Goal: Obtain resource: Obtain resource

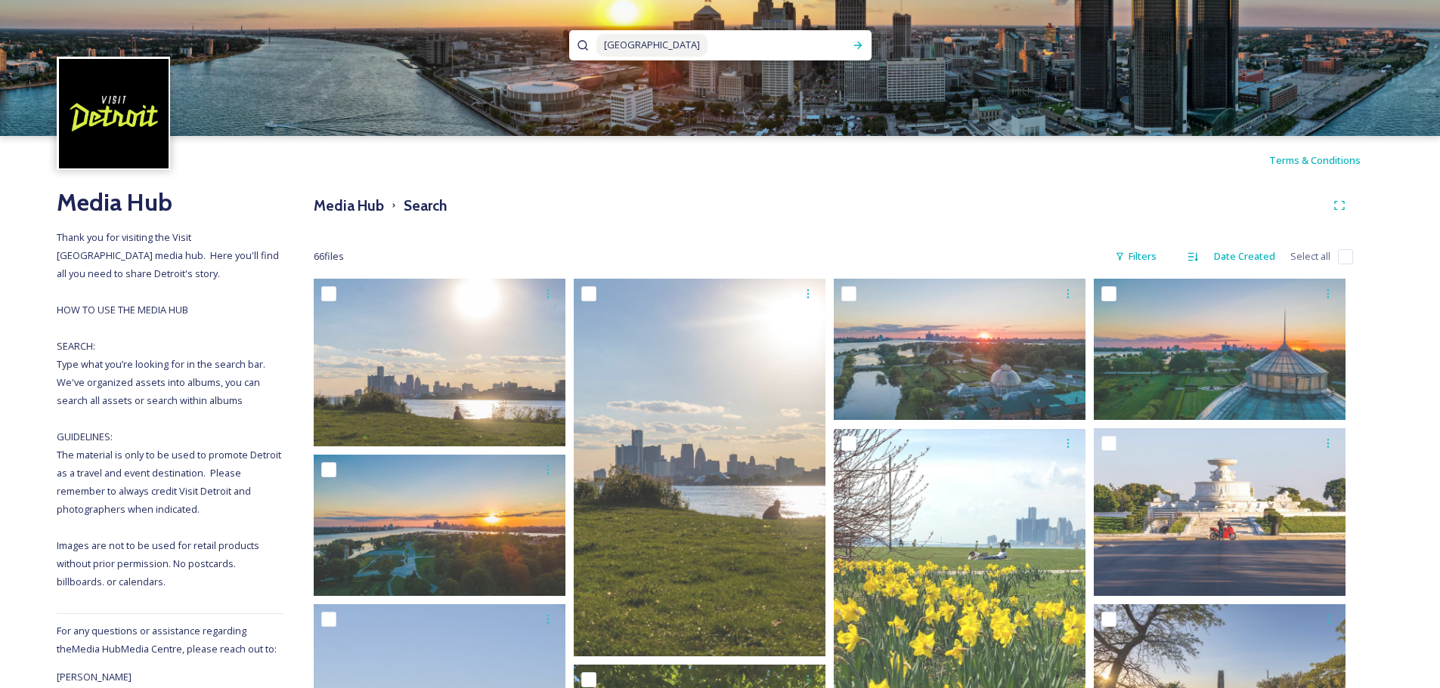
scroll to position [2, 0]
drag, startPoint x: 647, startPoint y: 45, endPoint x: 597, endPoint y: 45, distance: 49.9
click at [597, 45] on span "[GEOGRAPHIC_DATA]" at bounding box center [651, 43] width 111 height 22
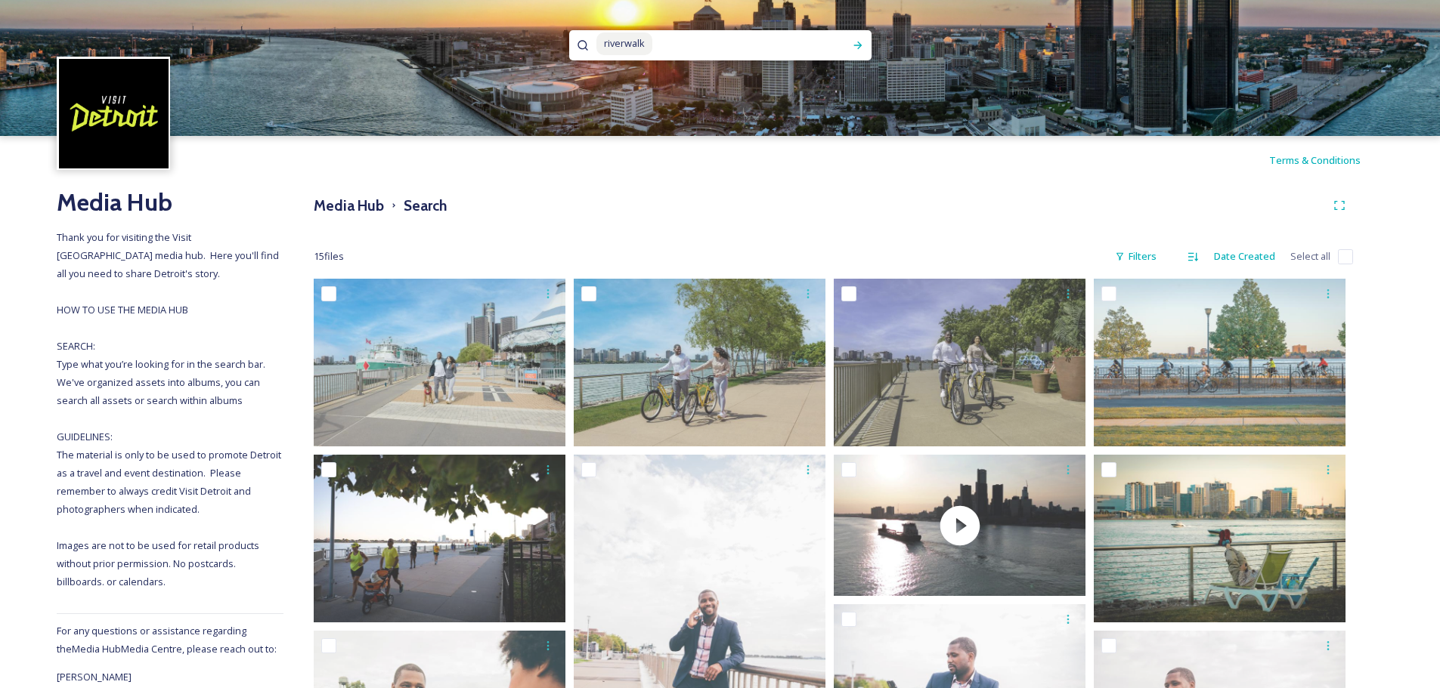
drag, startPoint x: 653, startPoint y: 51, endPoint x: 584, endPoint y: 35, distance: 70.6
click at [584, 35] on div "riverwalk" at bounding box center [720, 45] width 302 height 30
type input "r"
type input "river"
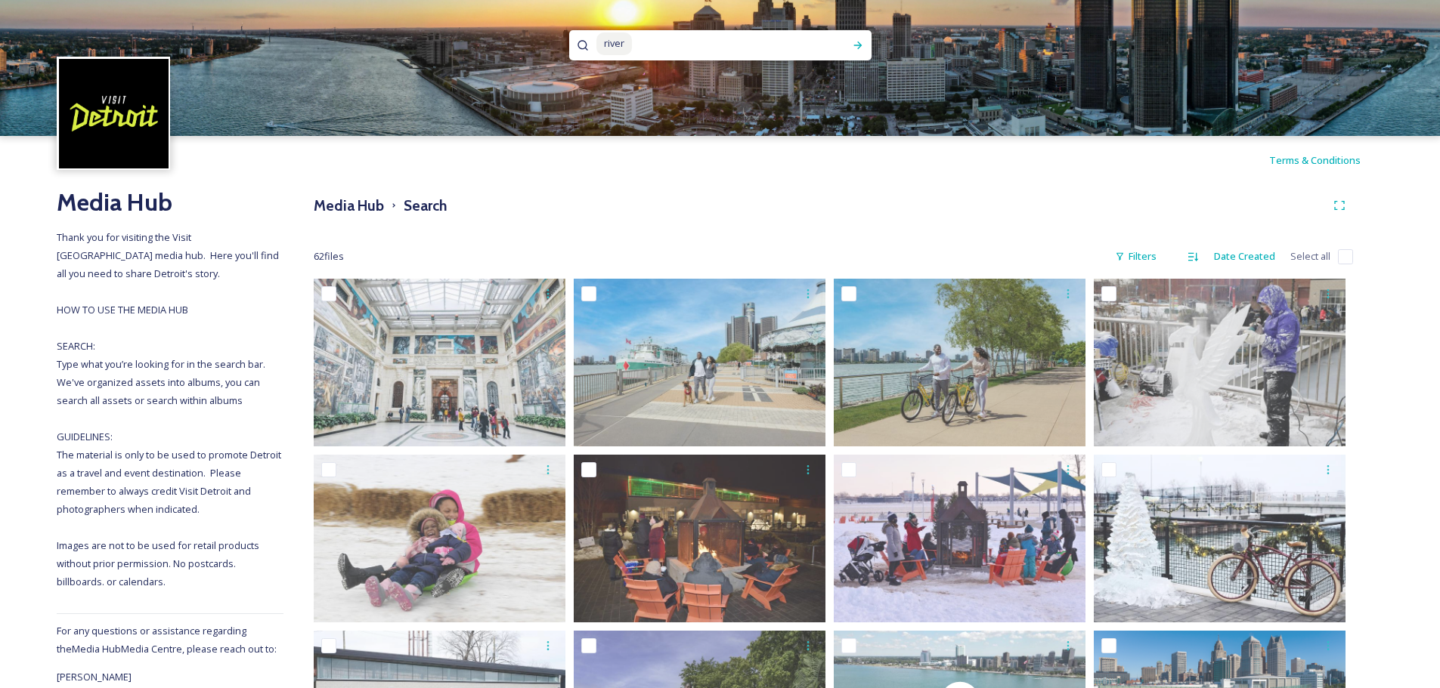
drag, startPoint x: 647, startPoint y: 43, endPoint x: 524, endPoint y: 38, distance: 123.3
click at [524, 38] on div "river" at bounding box center [720, 68] width 1440 height 136
type input "r"
type input "keswa"
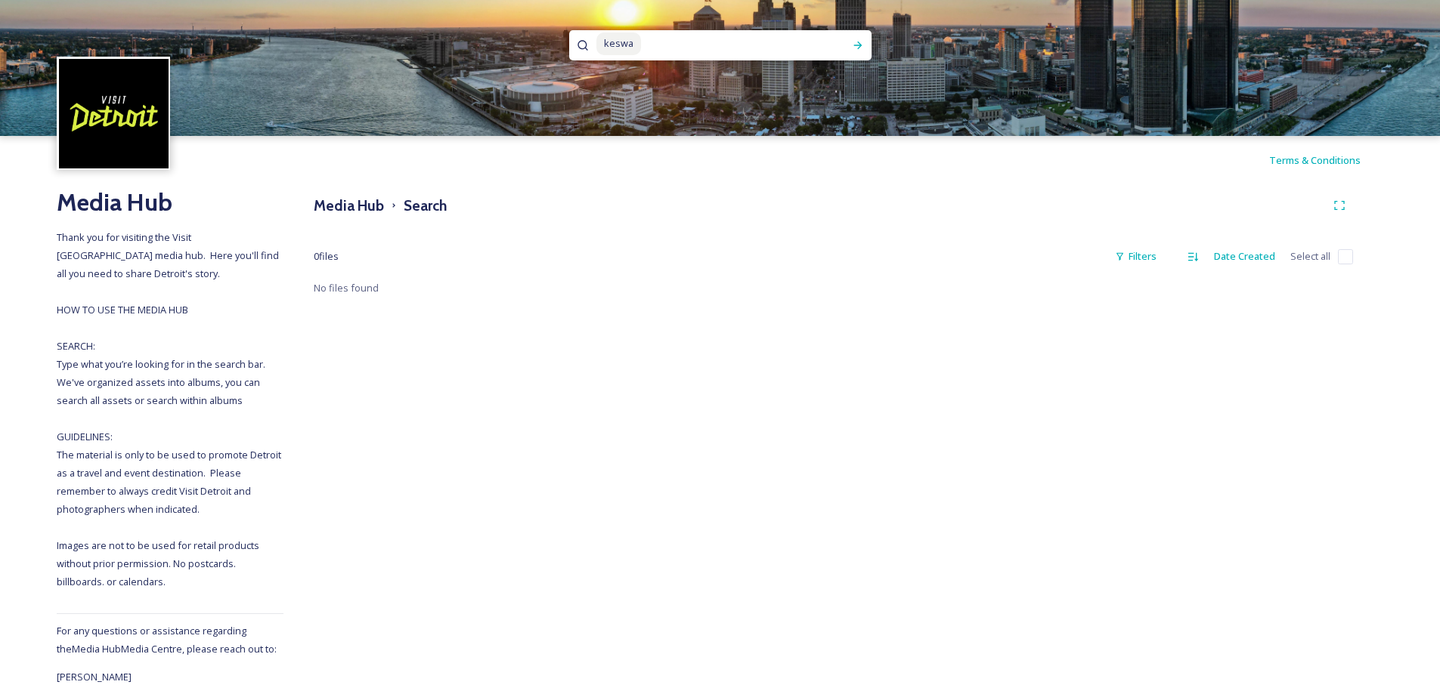
drag, startPoint x: 689, startPoint y: 45, endPoint x: 608, endPoint y: 45, distance: 80.9
click at [553, 36] on div "keswa" at bounding box center [720, 68] width 1440 height 136
type input "k"
type input "[PERSON_NAME]"
drag, startPoint x: 688, startPoint y: 49, endPoint x: 528, endPoint y: 36, distance: 161.5
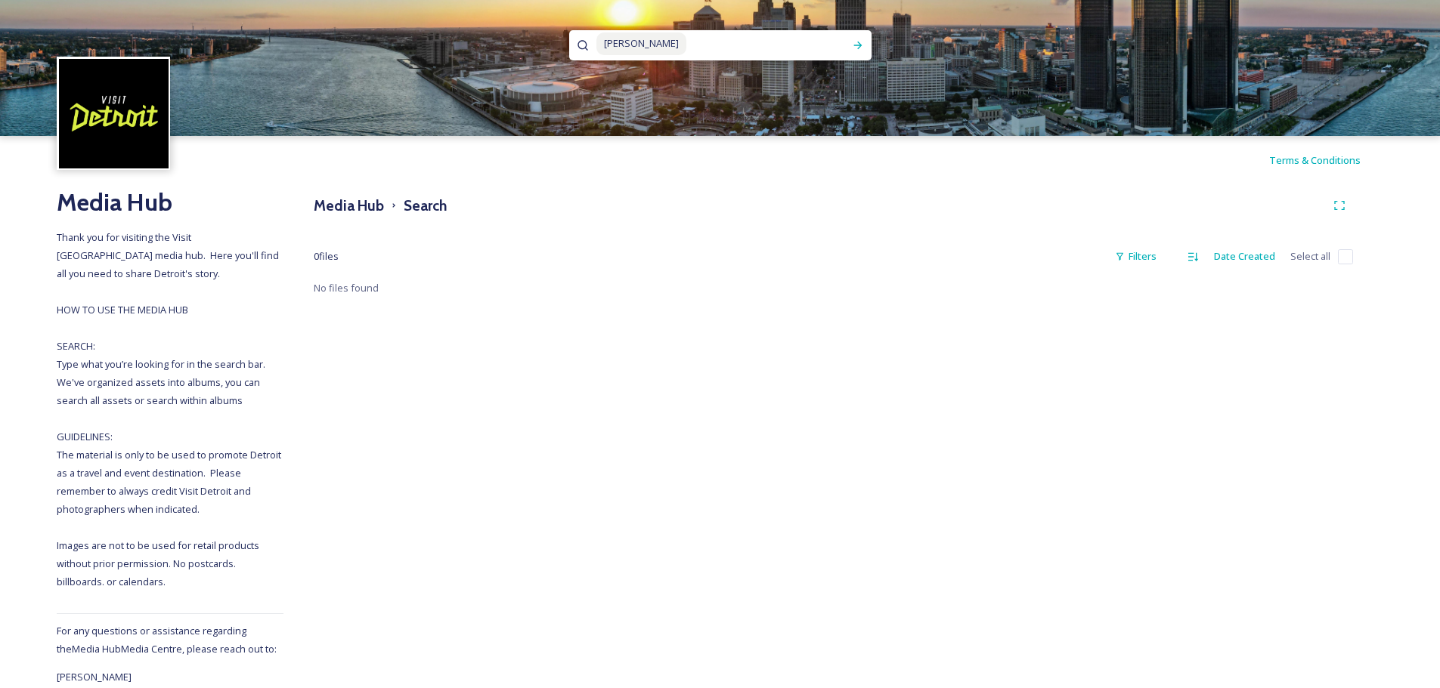
click at [528, 36] on div "[PERSON_NAME]" at bounding box center [720, 68] width 1440 height 136
type input "d"
click at [349, 206] on h3 "Media Hub" at bounding box center [349, 206] width 70 height 22
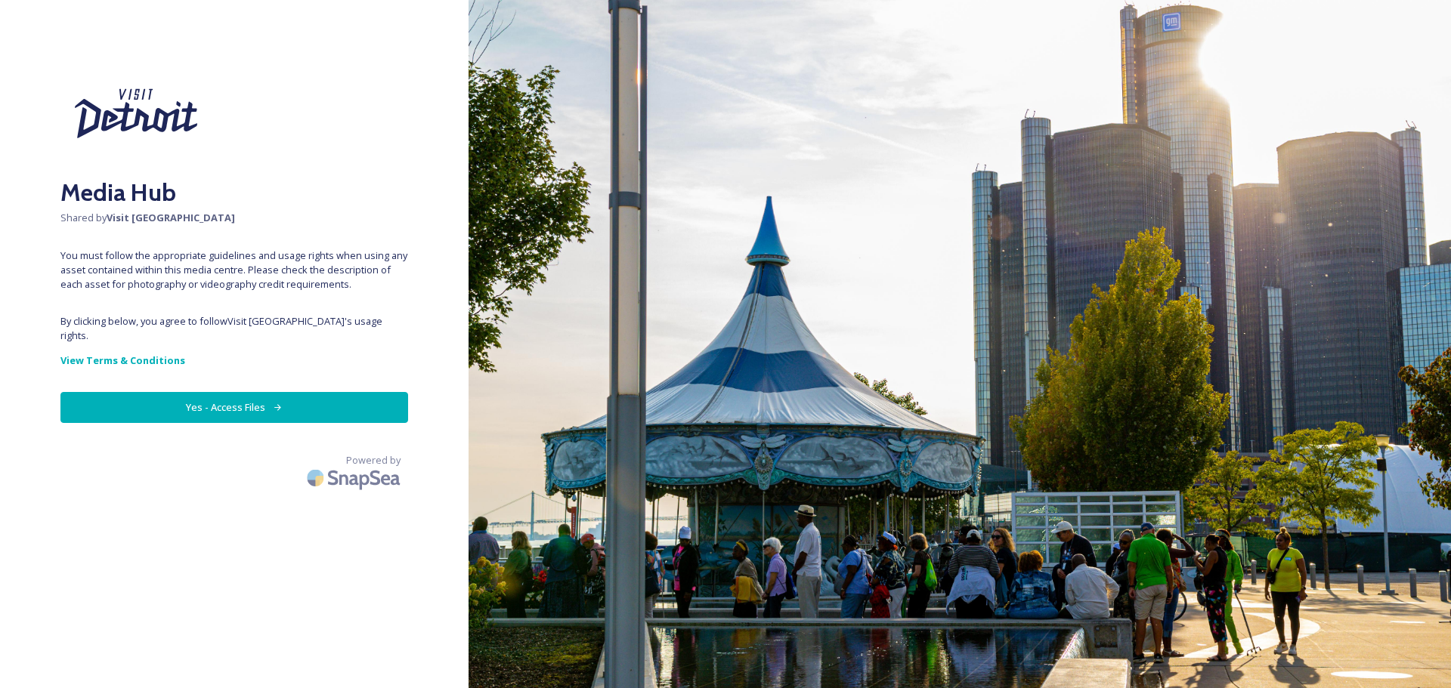
click at [235, 392] on button "Yes - Access Files" at bounding box center [234, 407] width 348 height 31
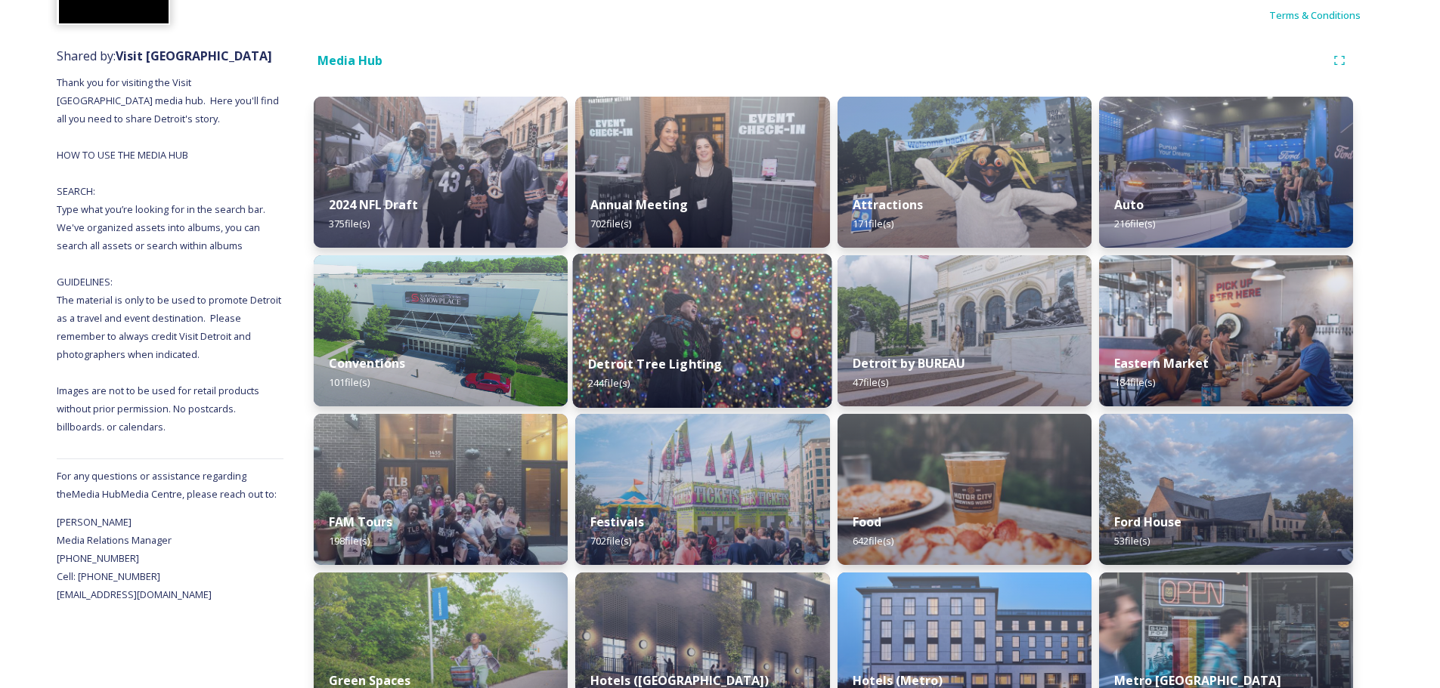
scroll to position [151, 0]
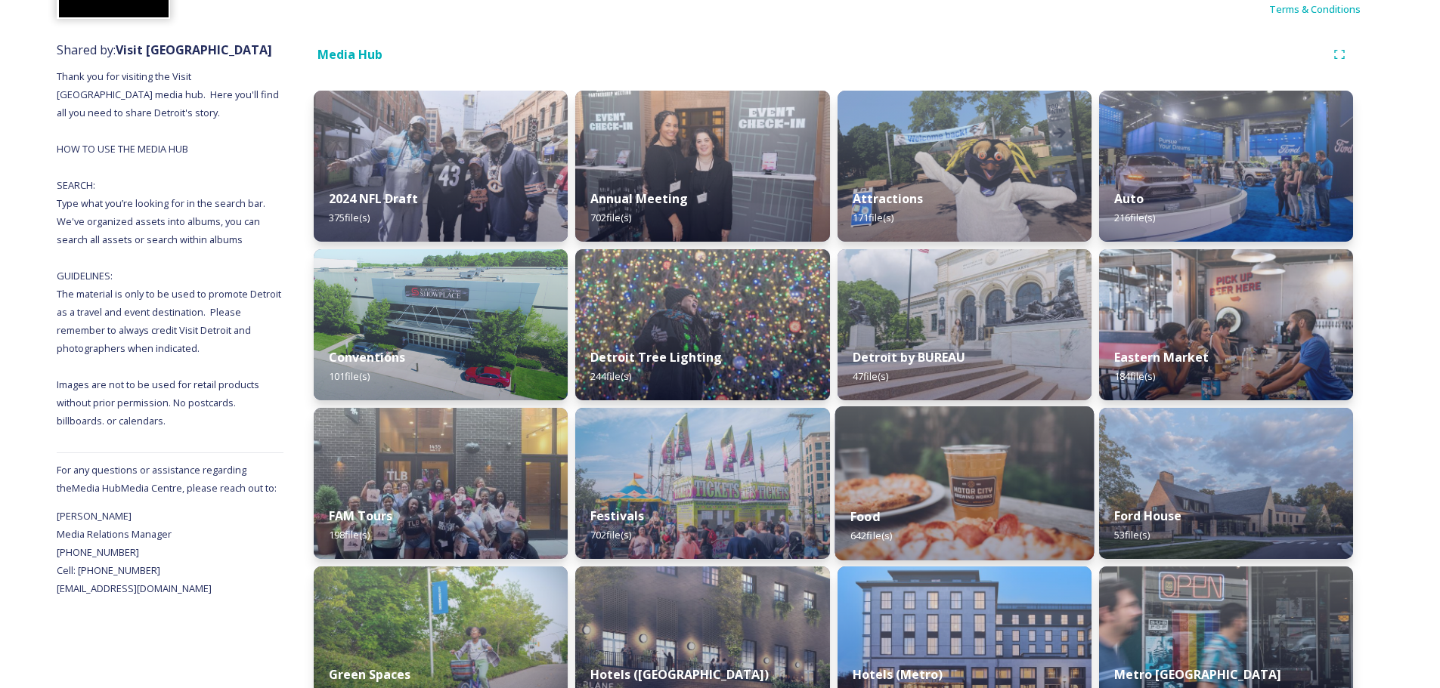
click at [1005, 491] on img at bounding box center [963, 484] width 259 height 154
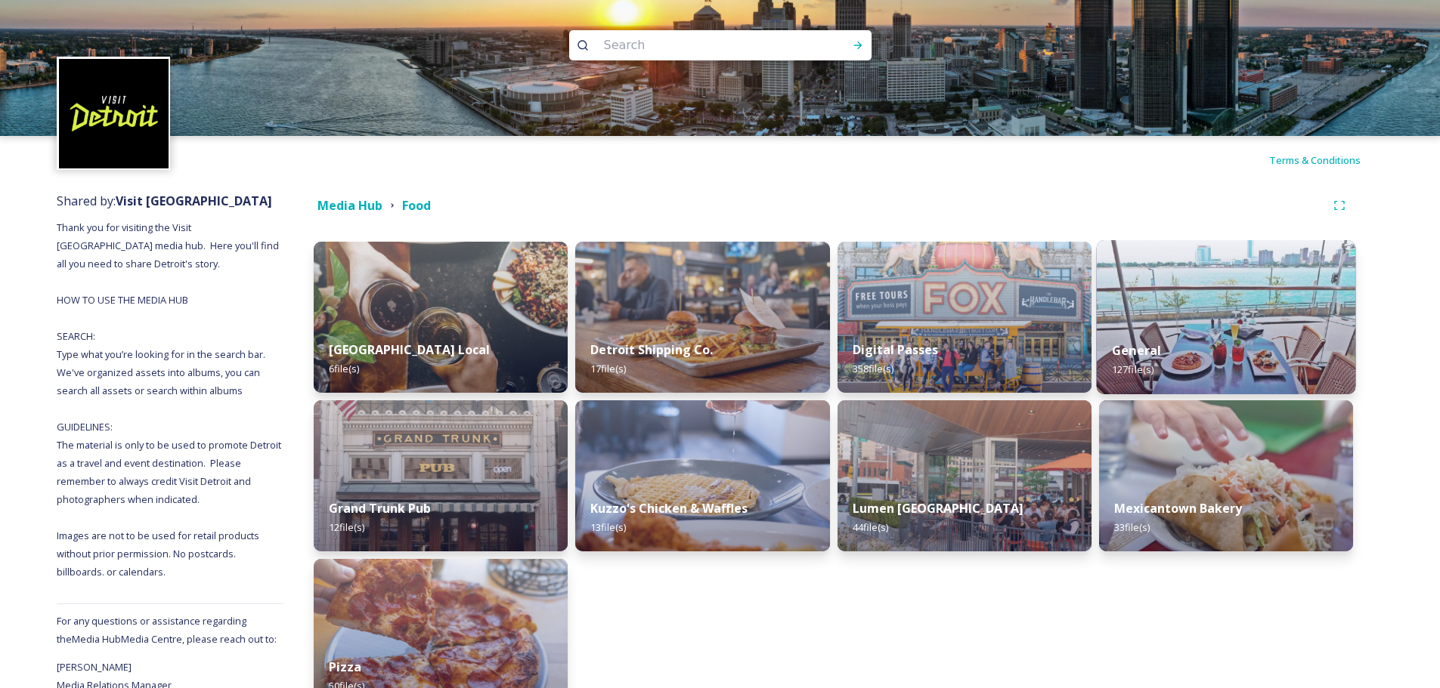
click at [1141, 331] on div "General 127 file(s)" at bounding box center [1225, 360] width 259 height 69
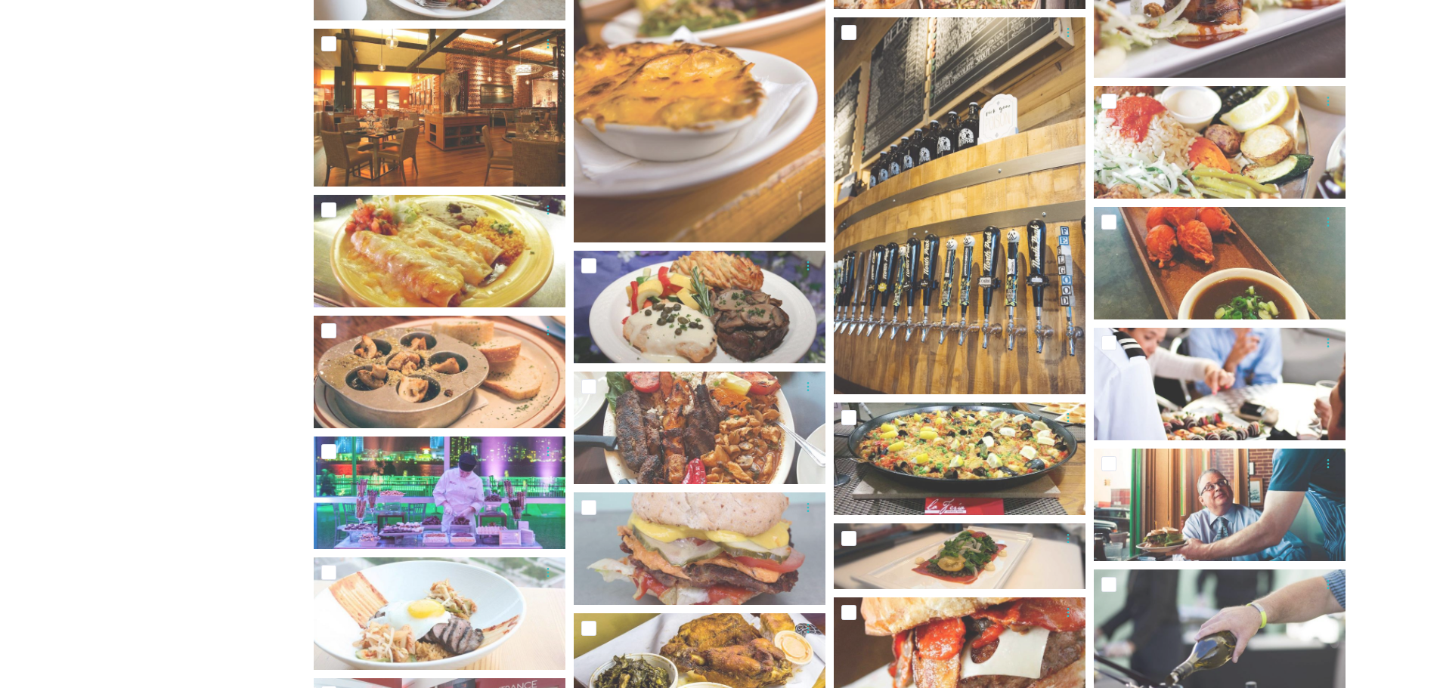
scroll to position [1511, 0]
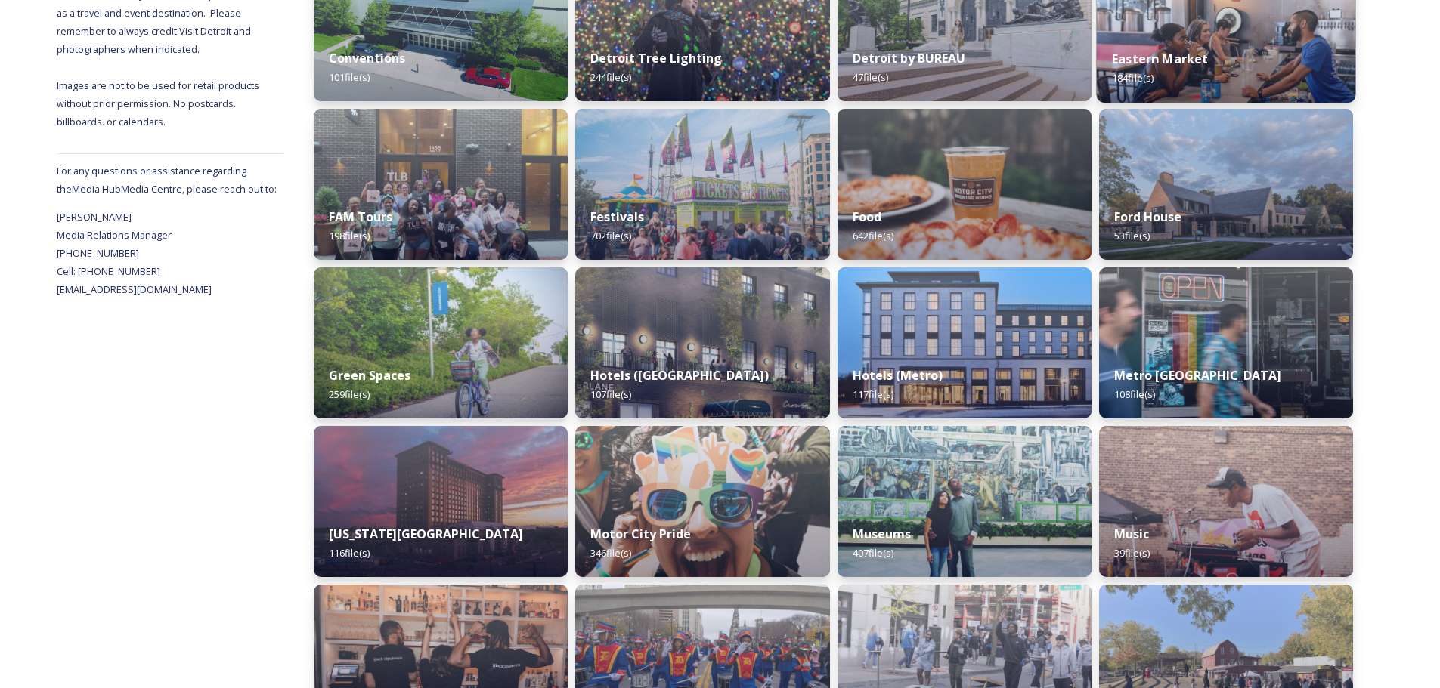
scroll to position [453, 0]
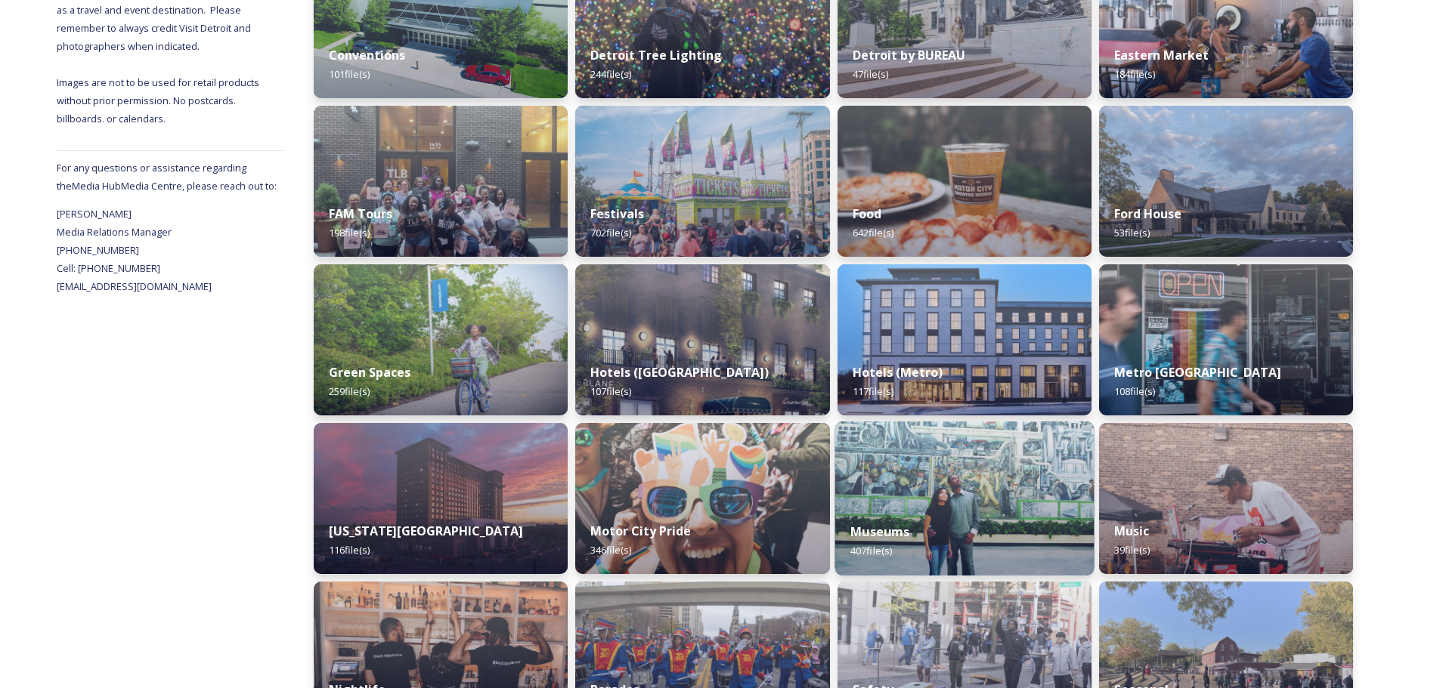
click at [960, 458] on img at bounding box center [963, 499] width 259 height 154
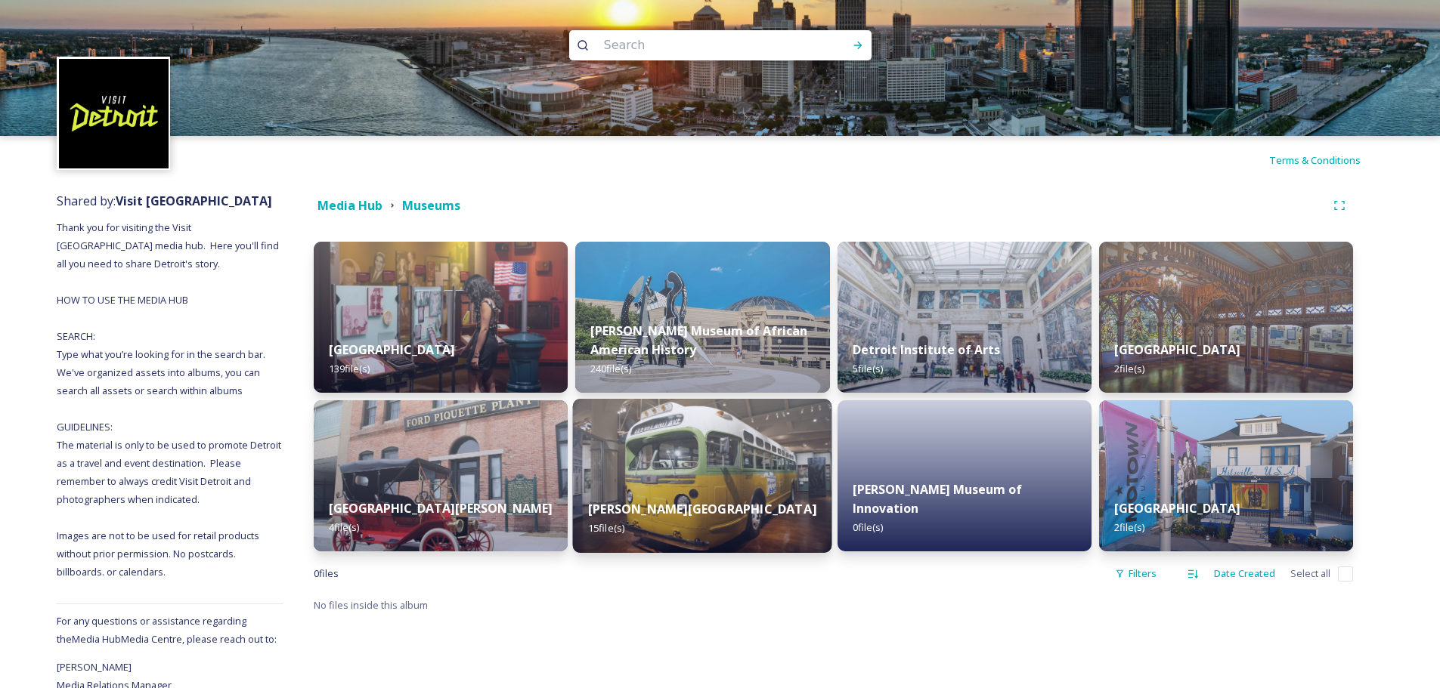
click at [742, 497] on div "[PERSON_NAME] Museum 15 file(s)" at bounding box center [702, 518] width 259 height 69
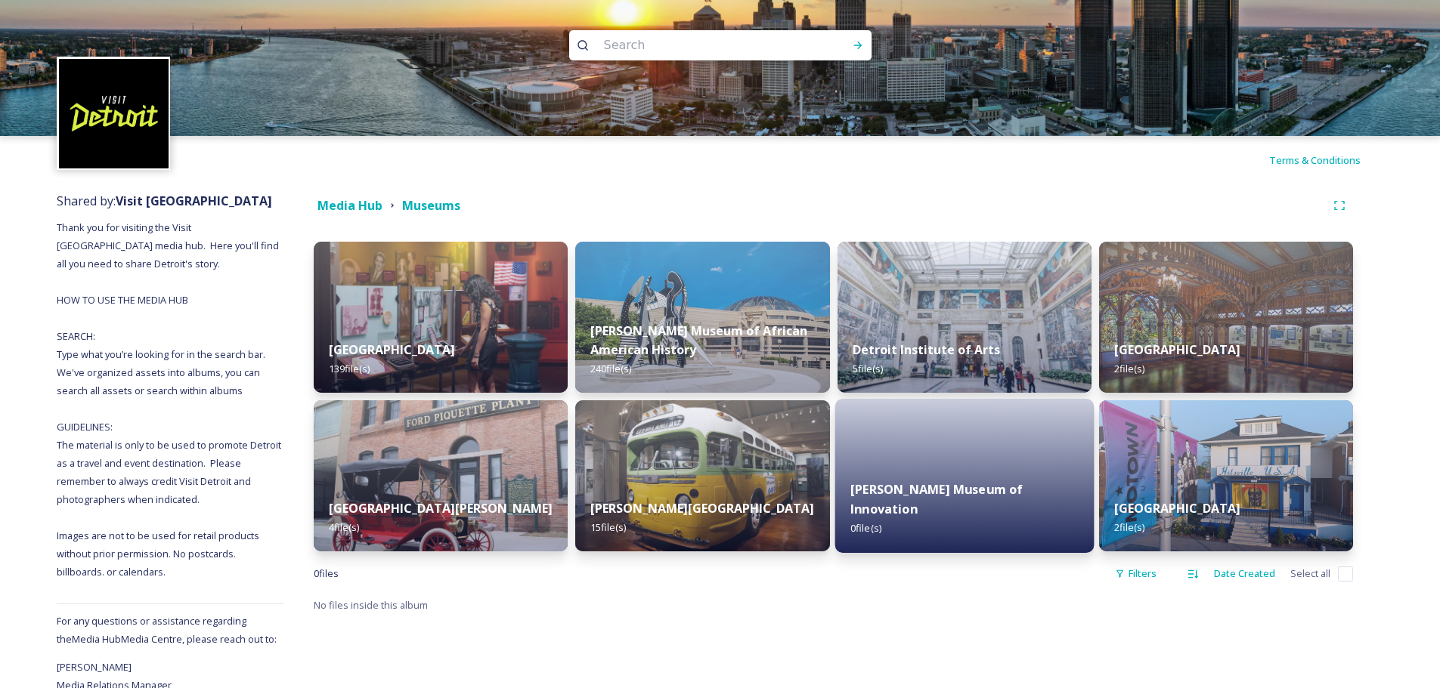
click at [1007, 509] on strong "[PERSON_NAME] Museum of Innovation" at bounding box center [936, 499] width 172 height 36
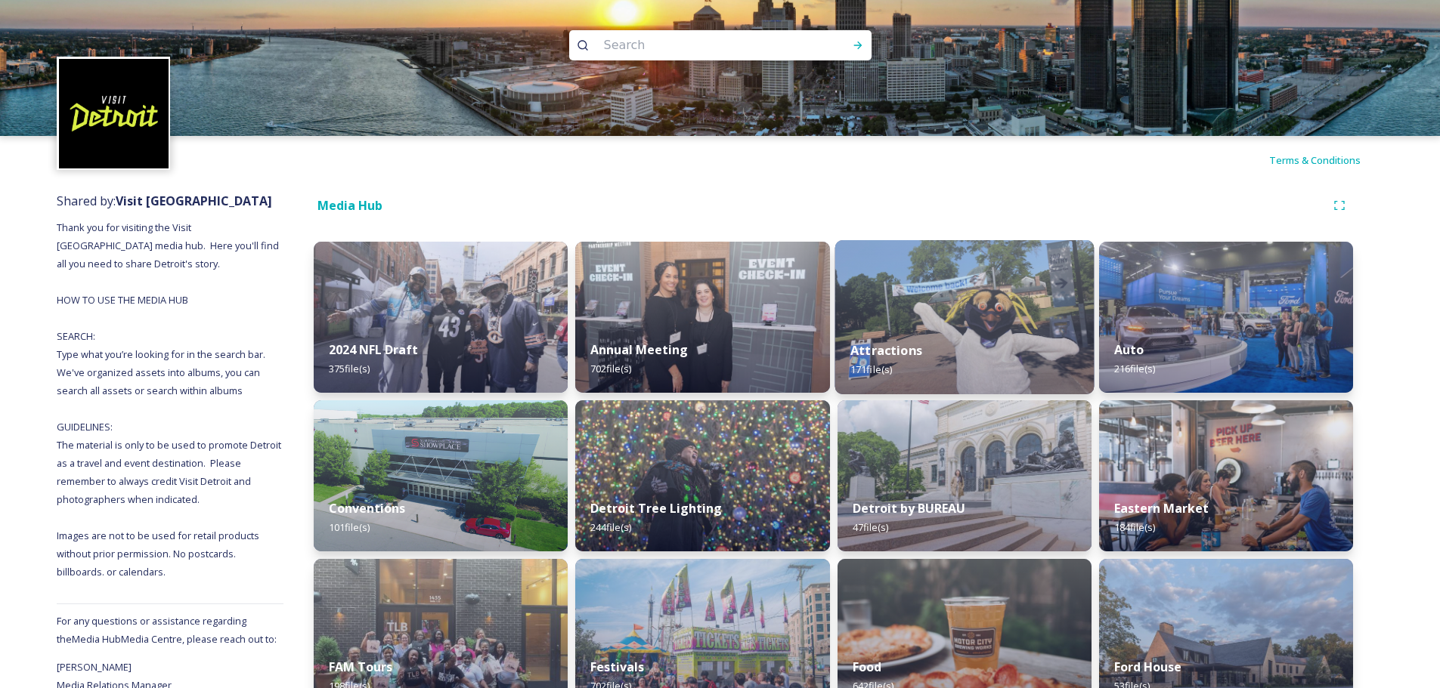
click at [979, 328] on div "Attractions 171 file(s)" at bounding box center [963, 360] width 259 height 69
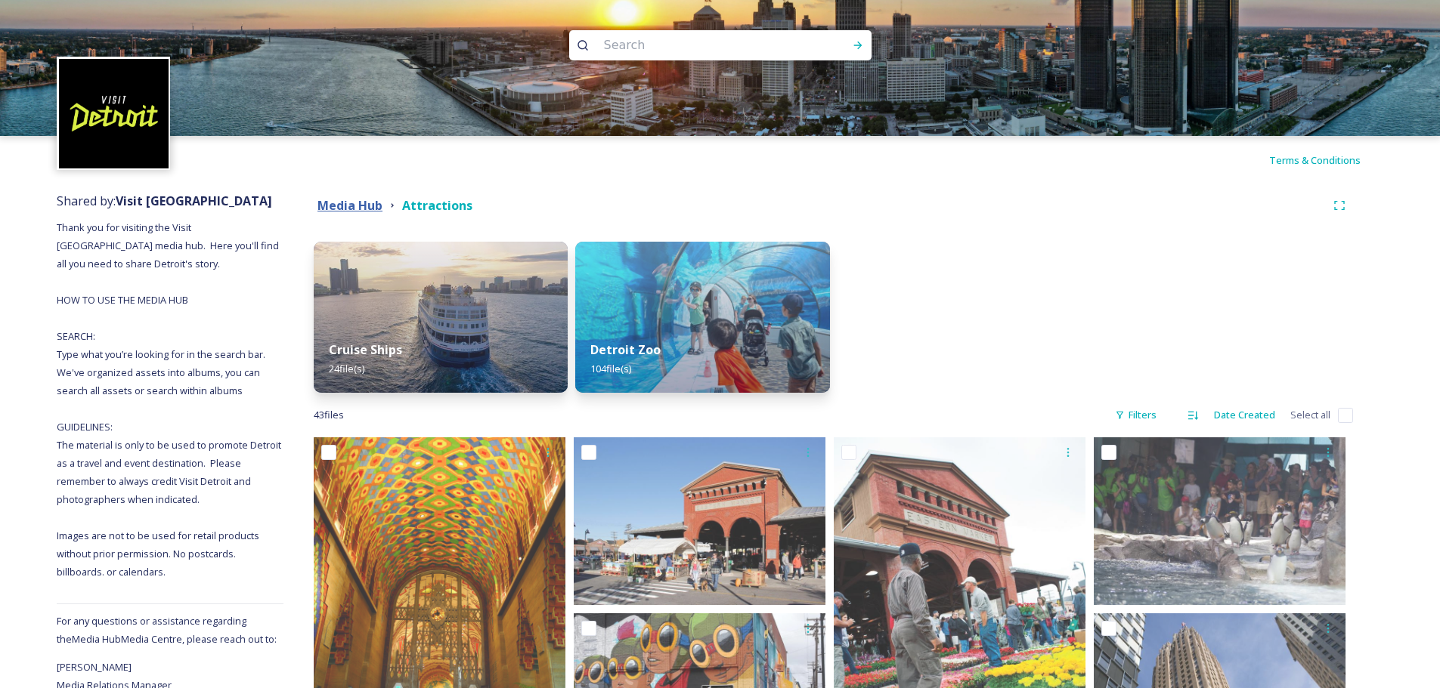
click at [352, 205] on strong "Media Hub" at bounding box center [349, 205] width 65 height 17
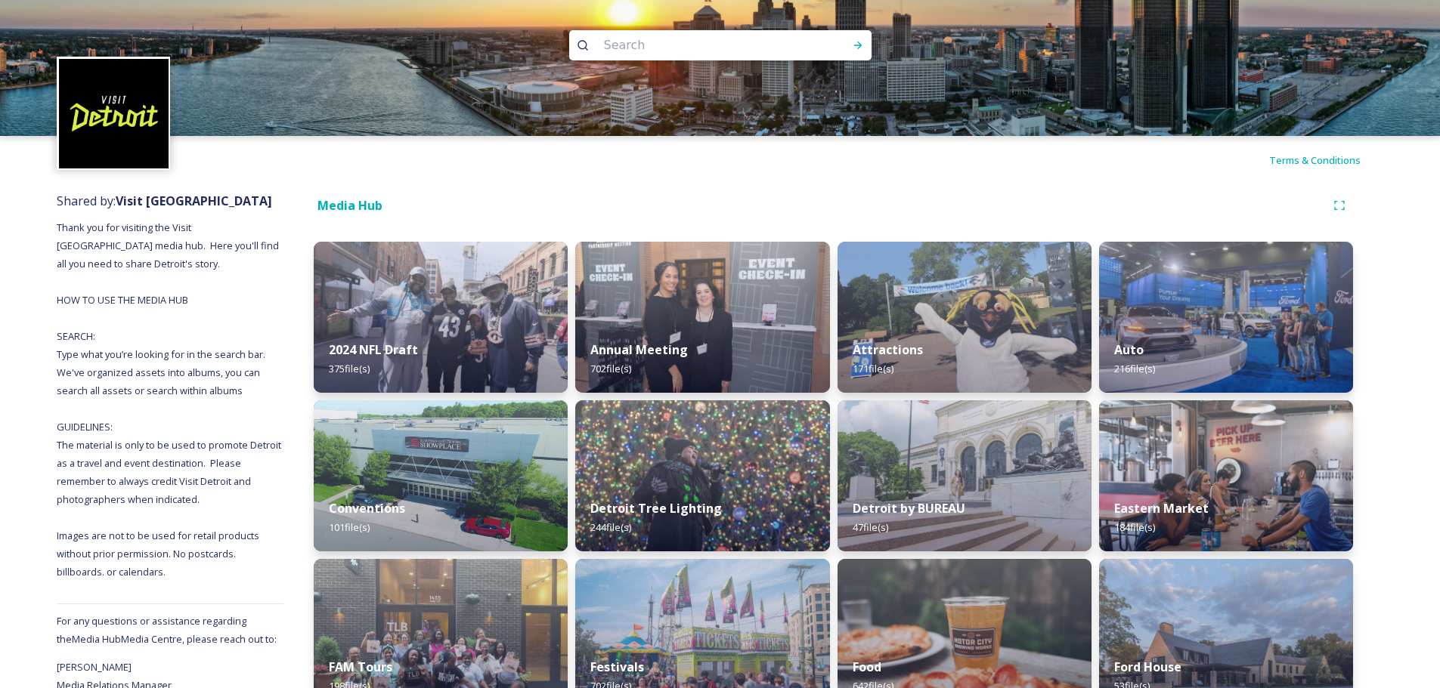
click at [628, 53] on input at bounding box center [699, 45] width 207 height 33
type input "[PERSON_NAME]"
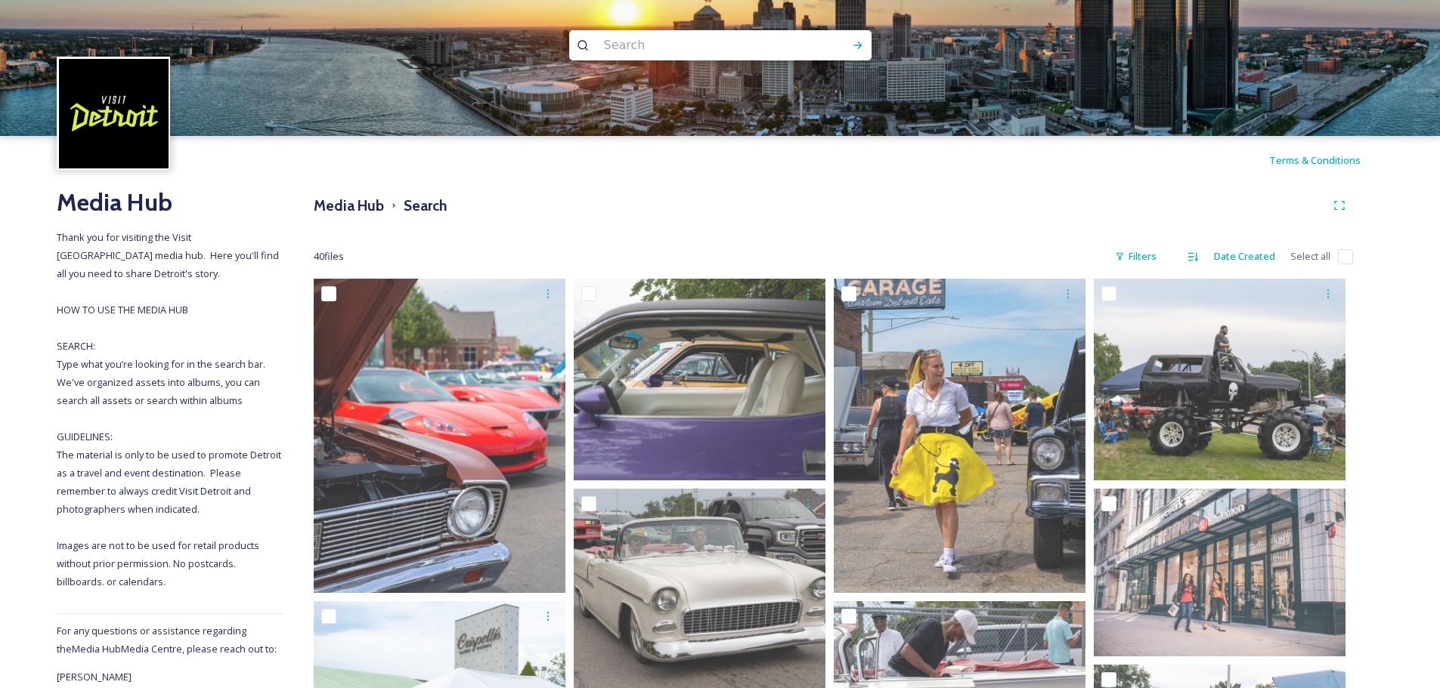
click at [631, 46] on input at bounding box center [699, 45] width 207 height 33
type input "highland"
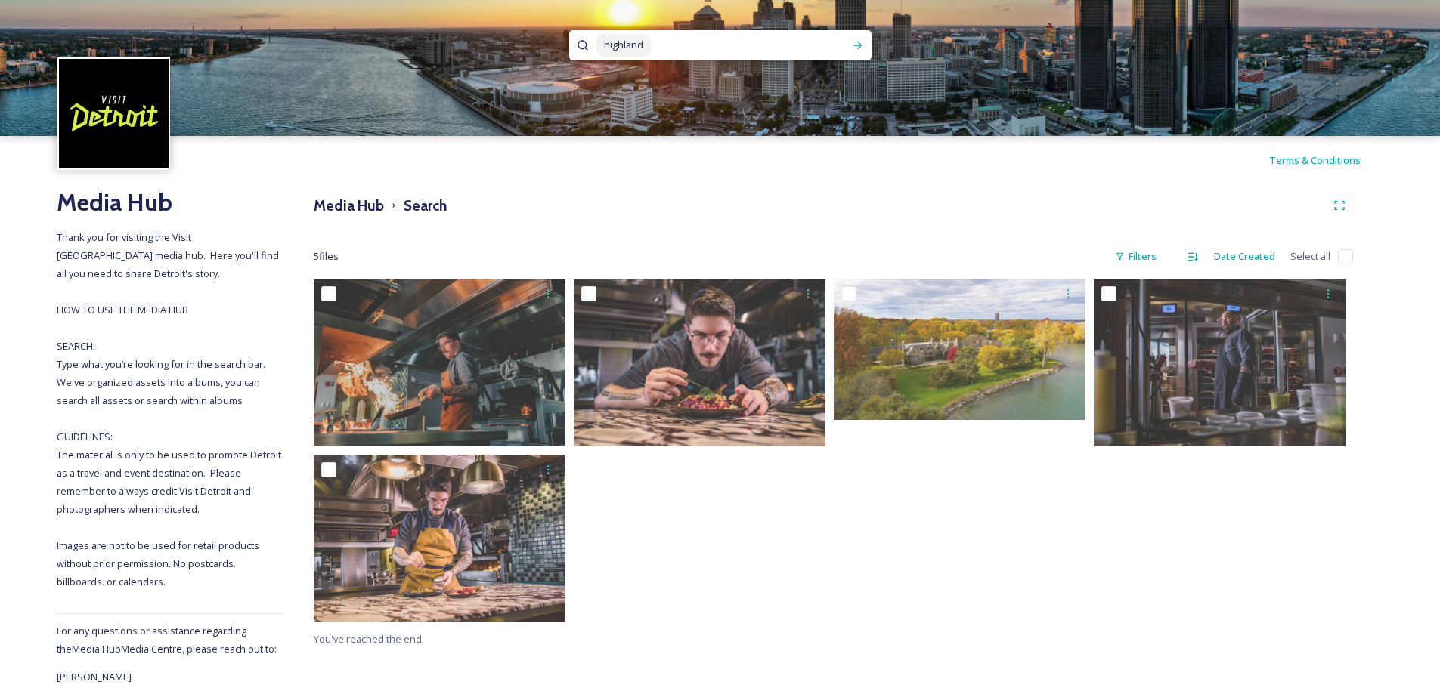
drag, startPoint x: 660, startPoint y: 44, endPoint x: 574, endPoint y: 50, distance: 86.4
click at [574, 50] on div "highland" at bounding box center [720, 45] width 302 height 30
type input "h"
type input "rooftop"
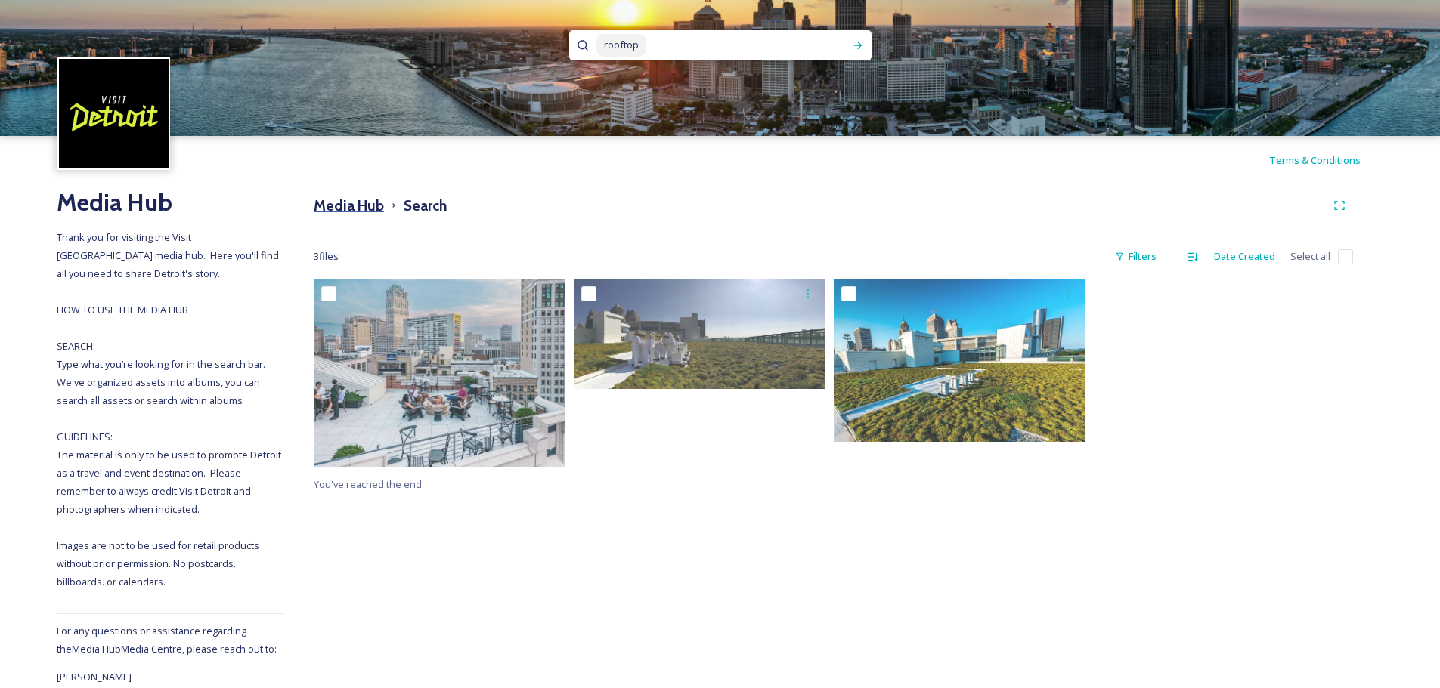
click at [371, 201] on h3 "Media Hub" at bounding box center [349, 206] width 70 height 22
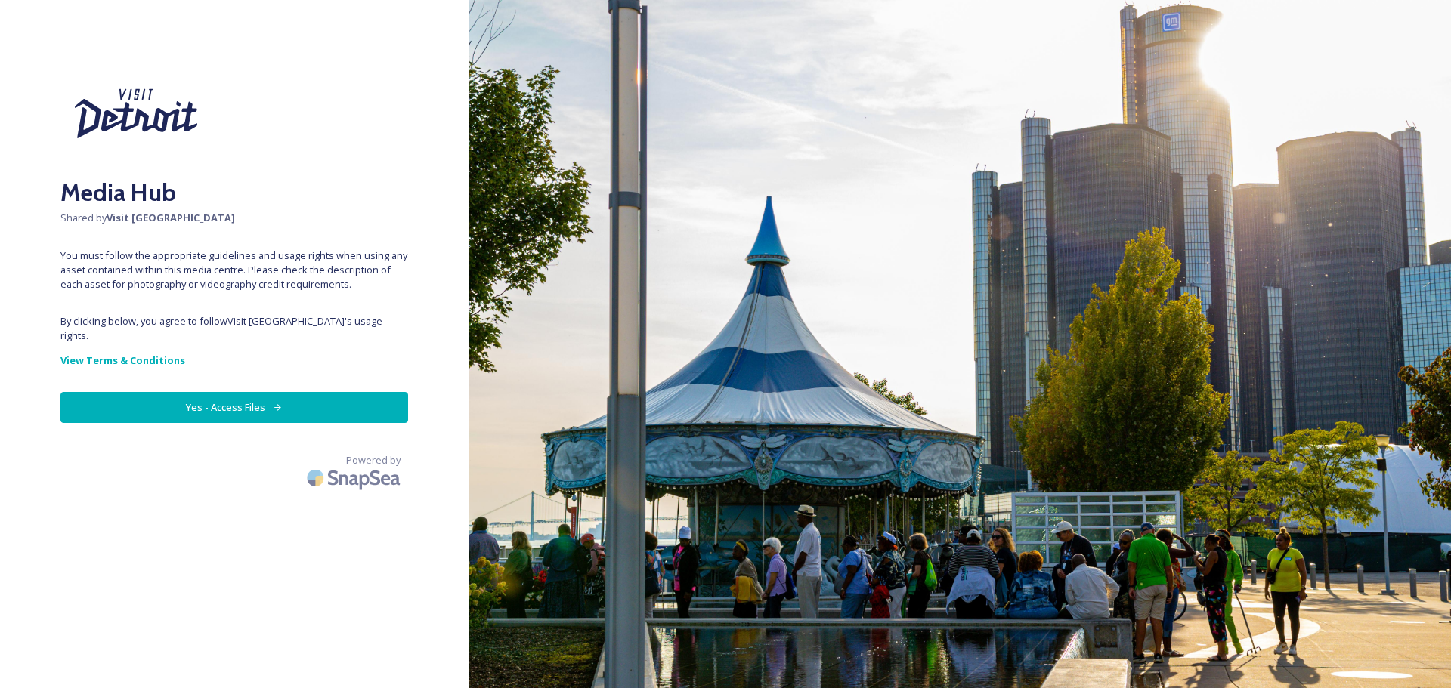
click at [237, 397] on button "Yes - Access Files" at bounding box center [234, 407] width 348 height 31
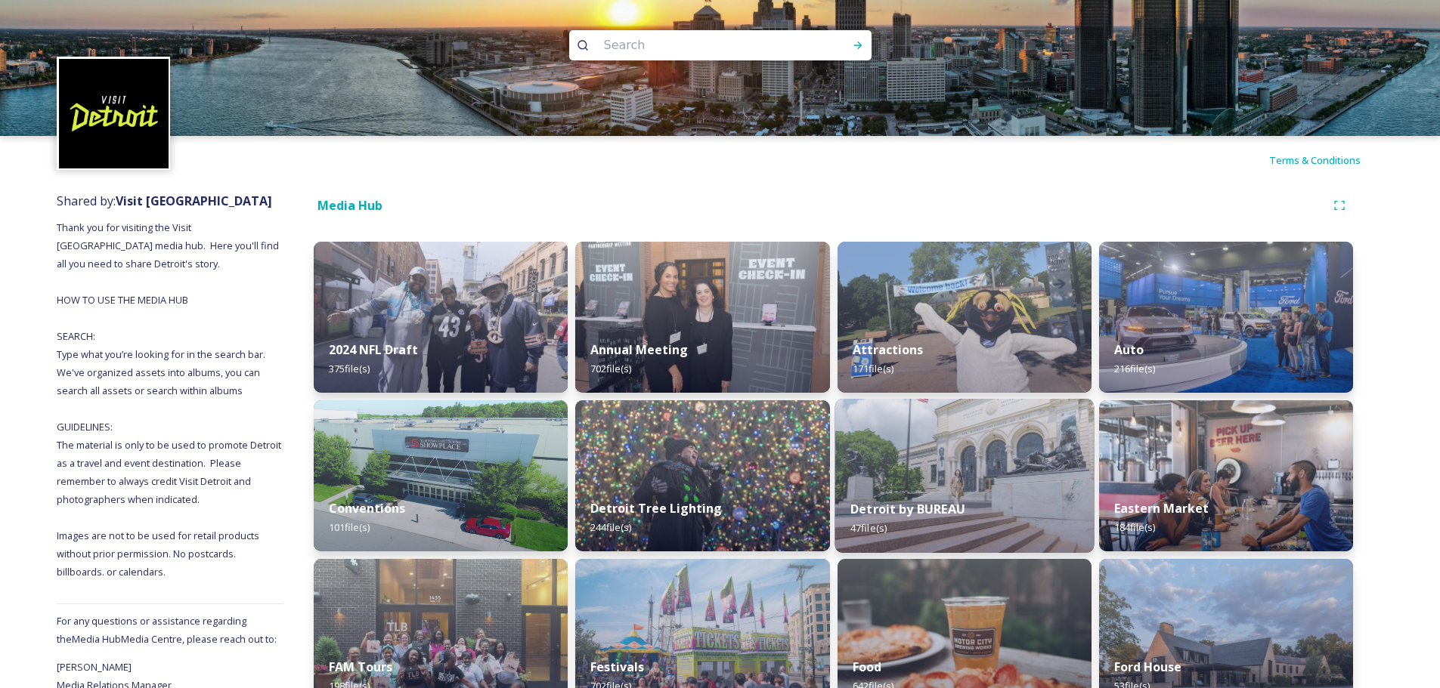
click at [909, 536] on div "Detroit by BUREAU 47 file(s)" at bounding box center [963, 518] width 259 height 69
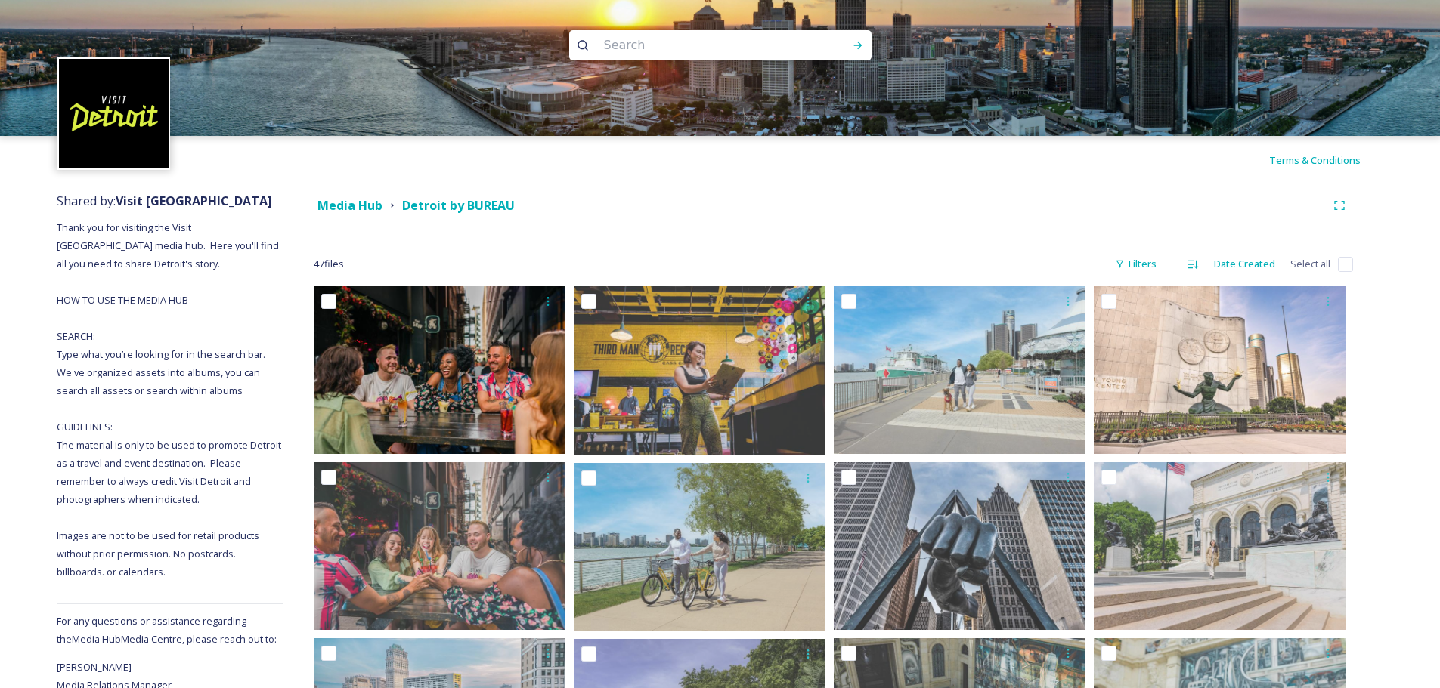
click at [649, 39] on input at bounding box center [699, 45] width 207 height 33
type input "[PERSON_NAME]"
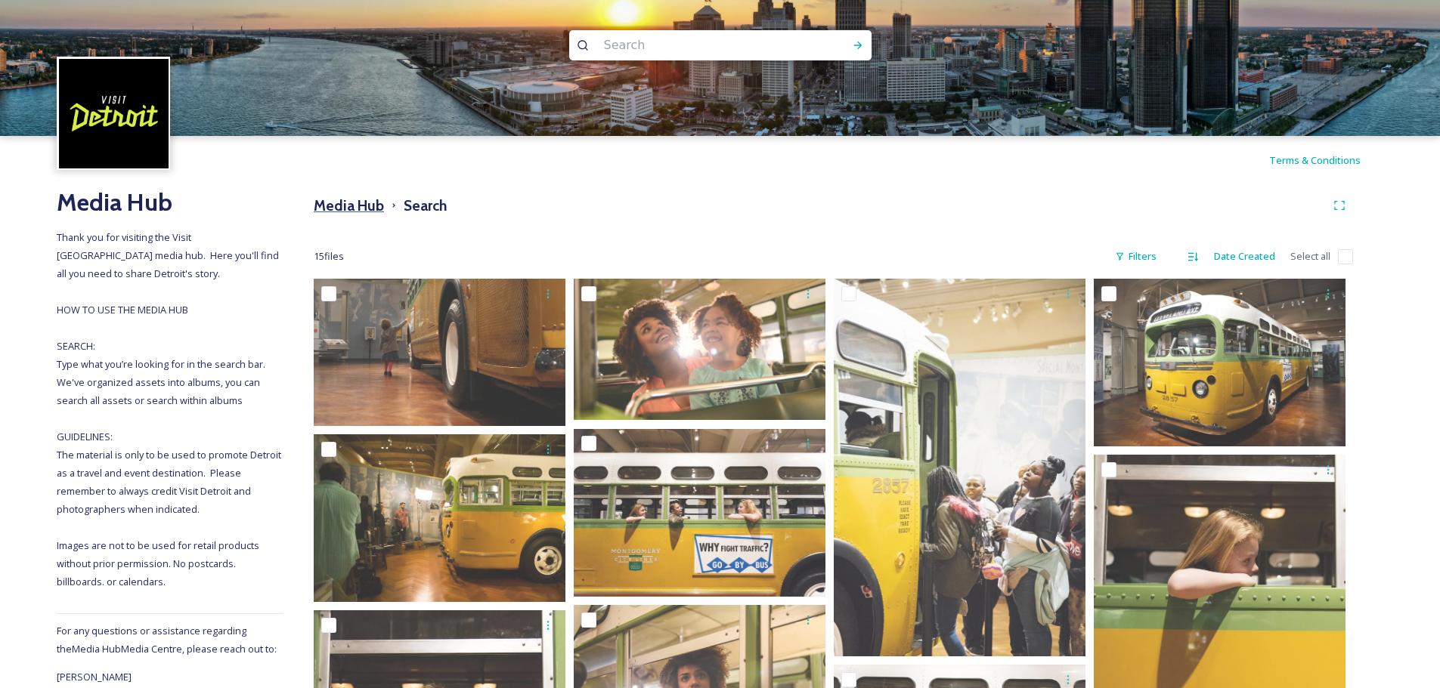
click at [335, 206] on h3 "Media Hub" at bounding box center [349, 206] width 70 height 22
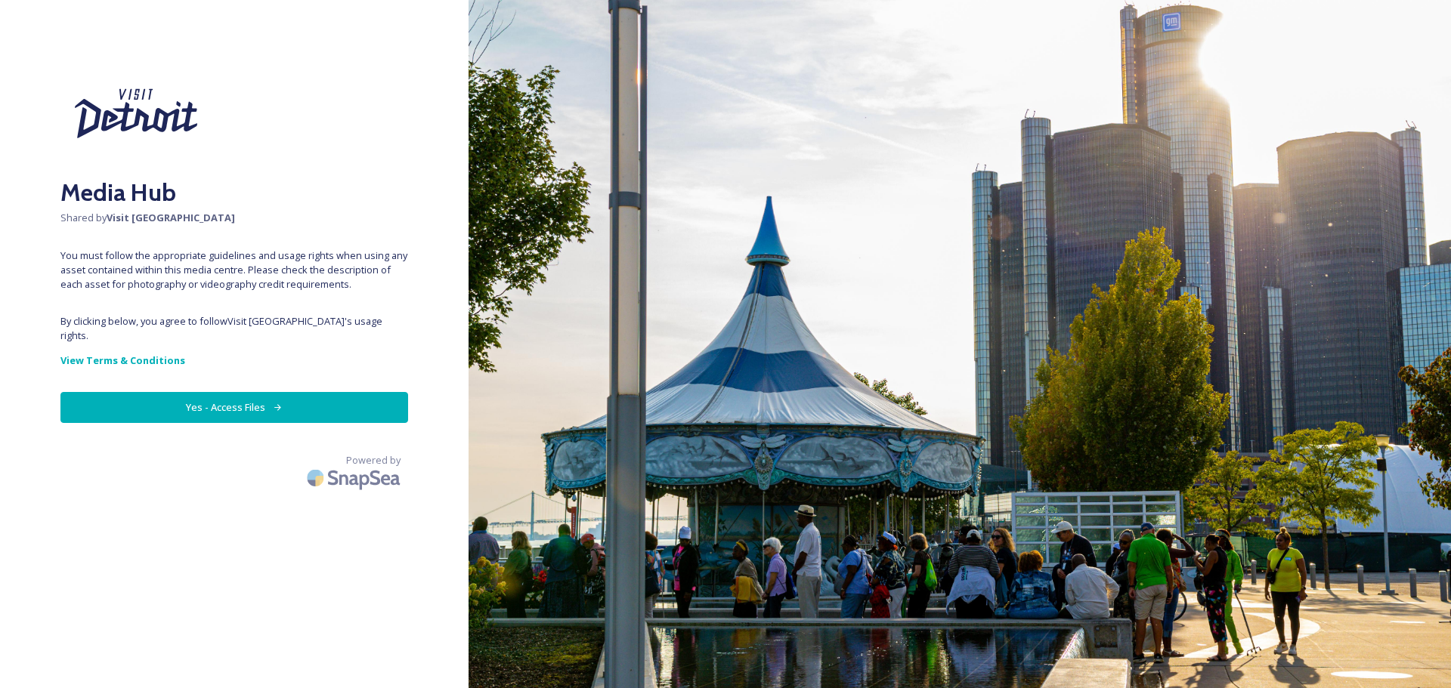
click at [225, 392] on button "Yes - Access Files" at bounding box center [234, 407] width 348 height 31
click at [221, 392] on button "Yes - Access Files" at bounding box center [234, 407] width 348 height 31
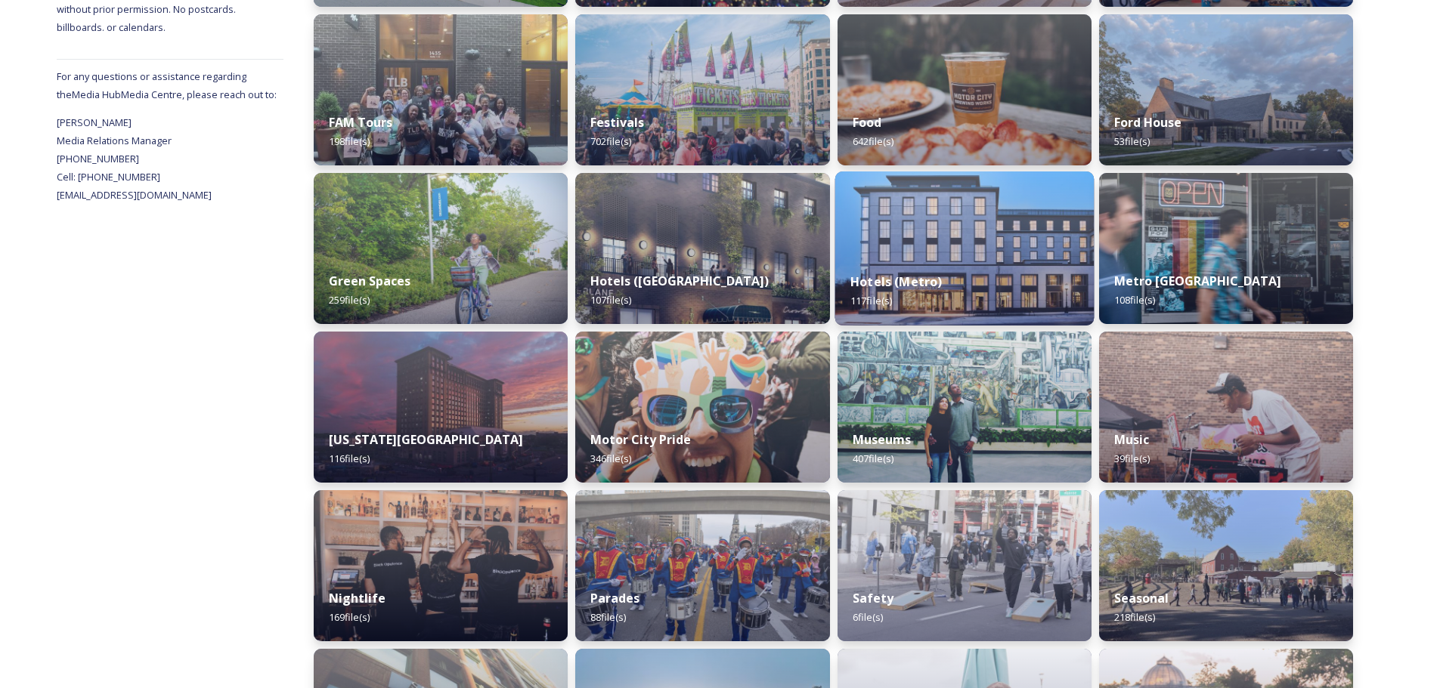
scroll to position [605, 0]
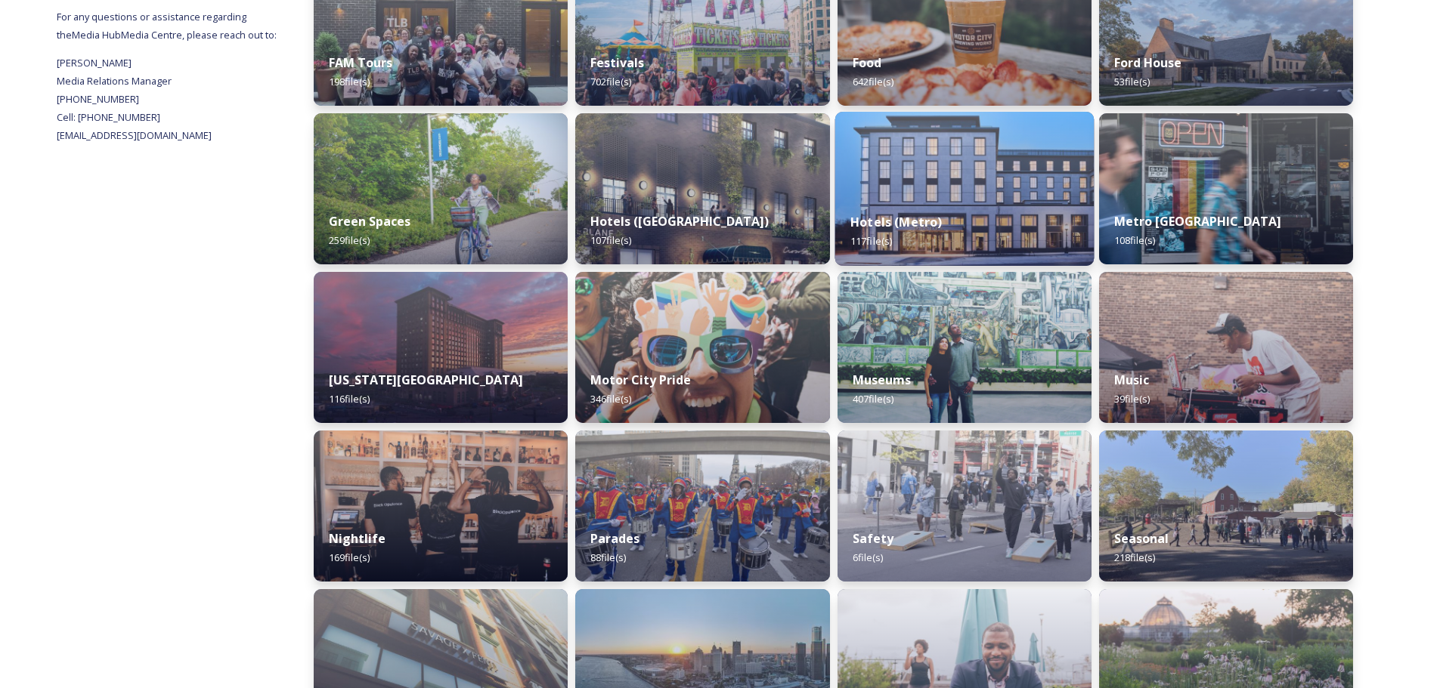
click at [1000, 390] on div "Museums 407 file(s)" at bounding box center [964, 389] width 254 height 67
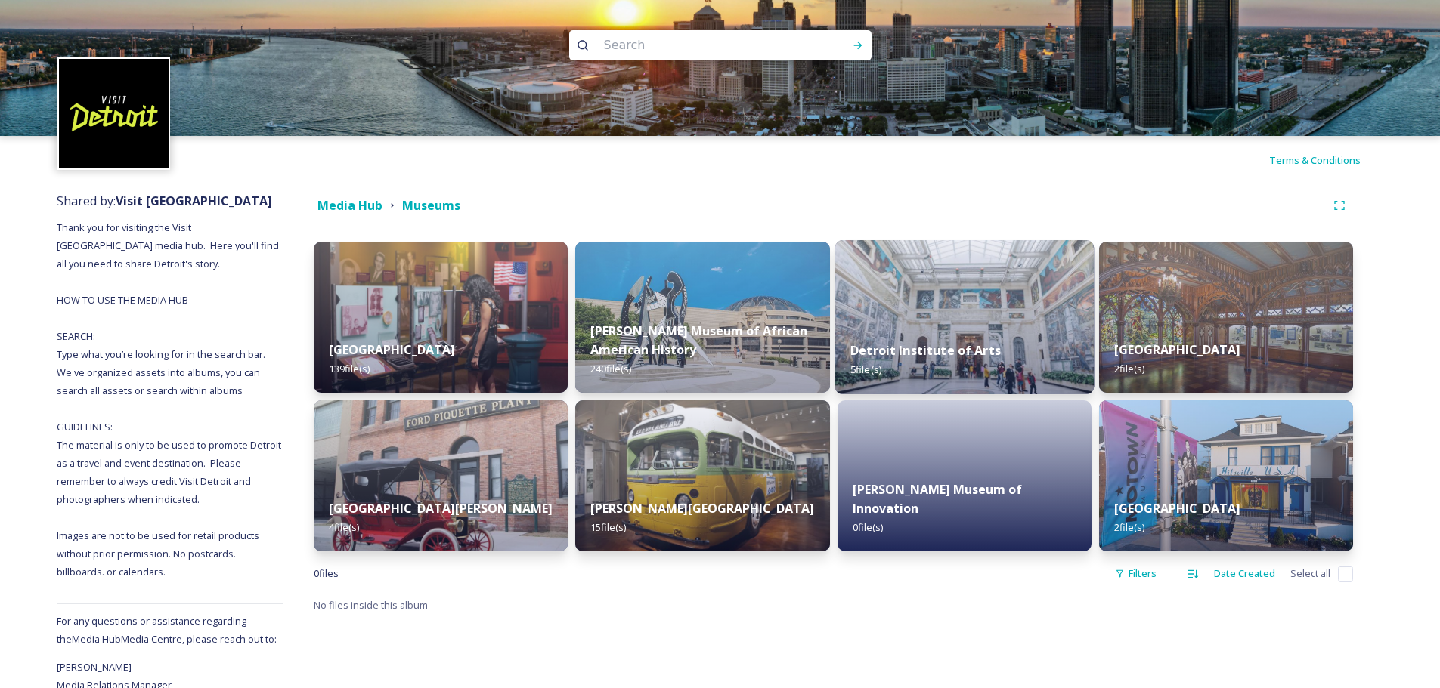
click at [1007, 354] on div "Detroit Institute of Arts 5 file(s)" at bounding box center [963, 360] width 259 height 69
